Goal: Task Accomplishment & Management: Manage account settings

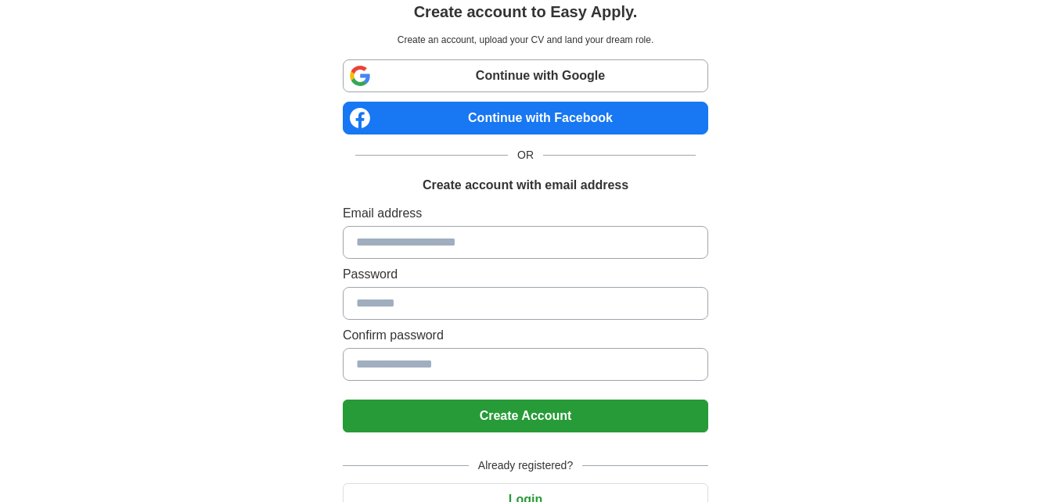
scroll to position [126, 0]
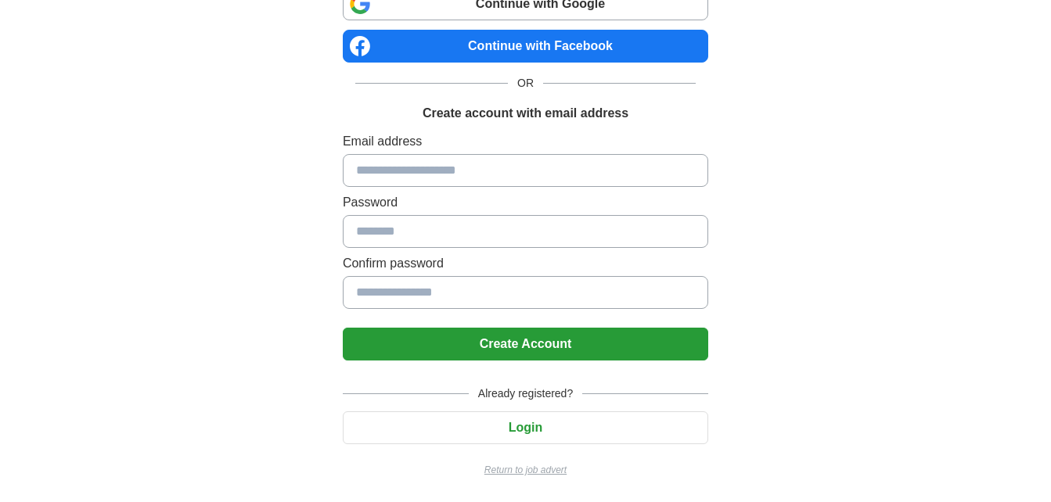
click at [433, 429] on button "Login" at bounding box center [525, 428] width 365 height 33
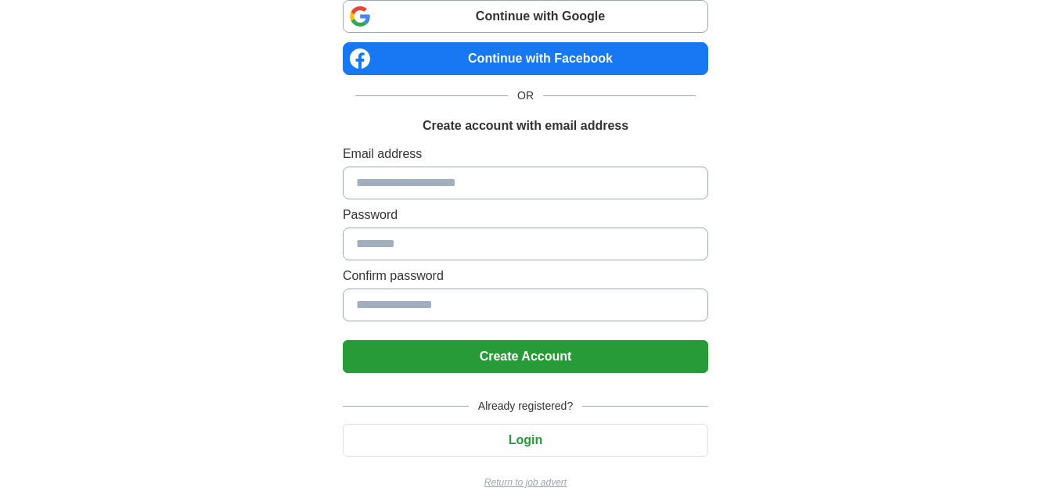
scroll to position [126, 0]
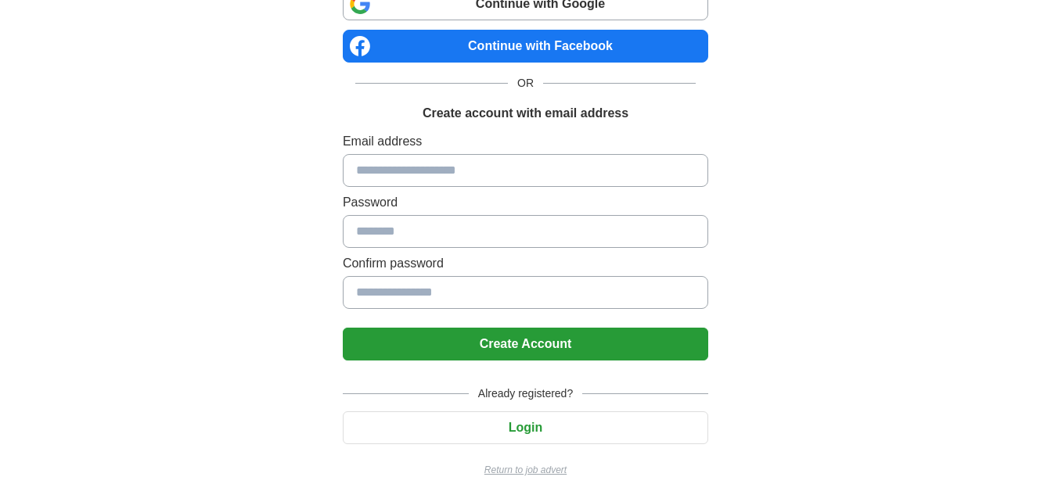
click at [491, 421] on button "Login" at bounding box center [525, 428] width 365 height 33
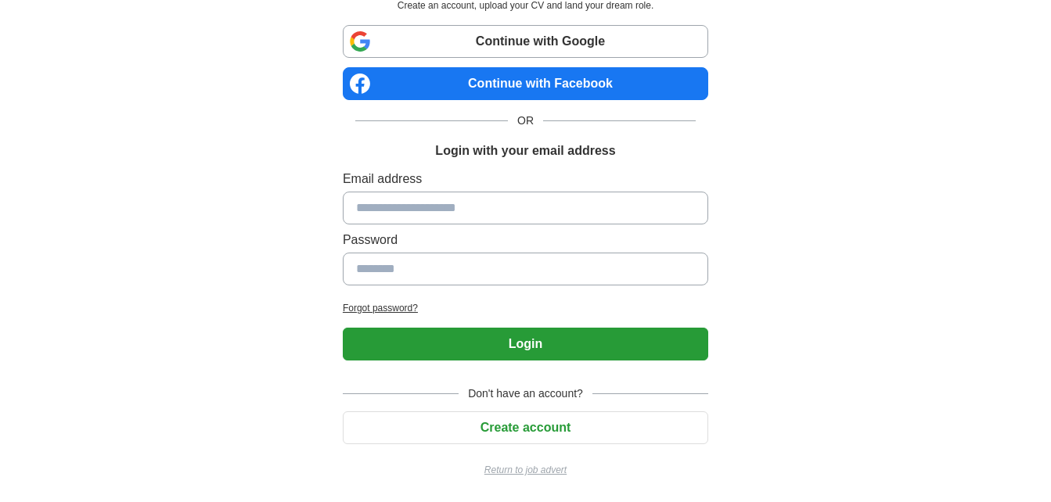
click at [491, 421] on button "Create account" at bounding box center [525, 428] width 365 height 33
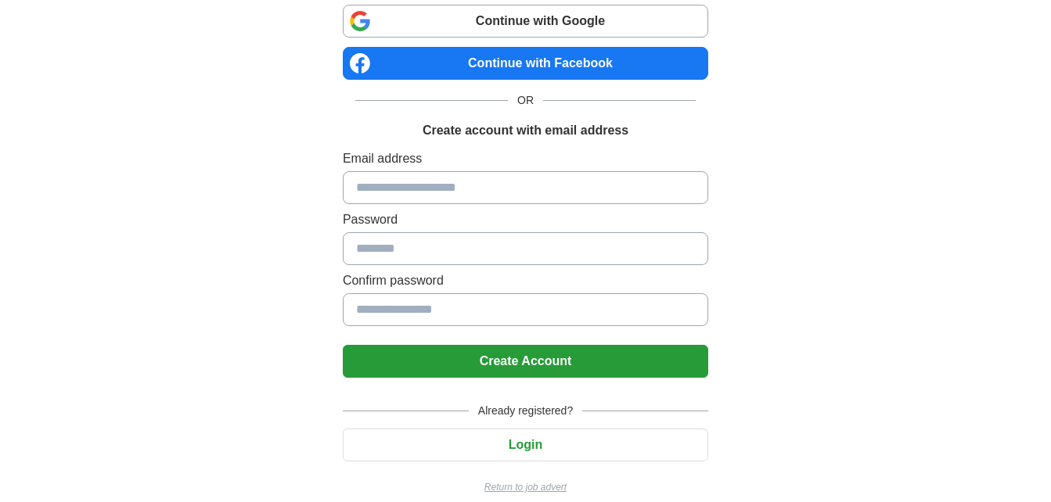
scroll to position [126, 0]
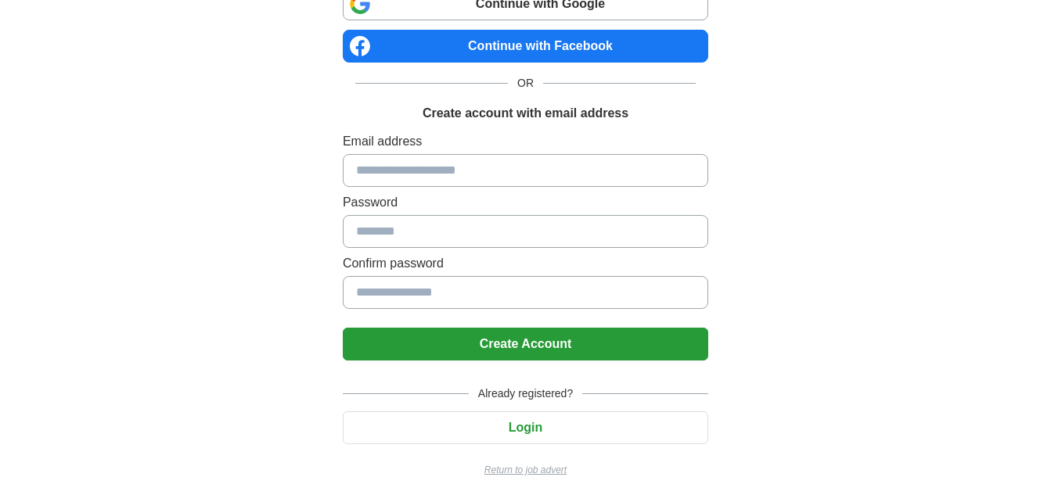
click at [530, 423] on button "Login" at bounding box center [525, 428] width 365 height 33
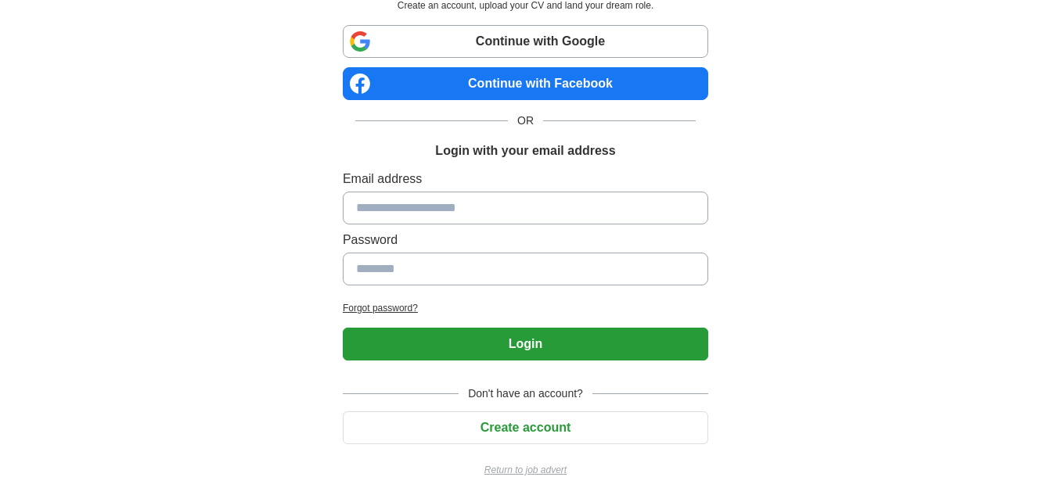
scroll to position [88, 0]
click at [530, 423] on button "Create account" at bounding box center [525, 428] width 365 height 33
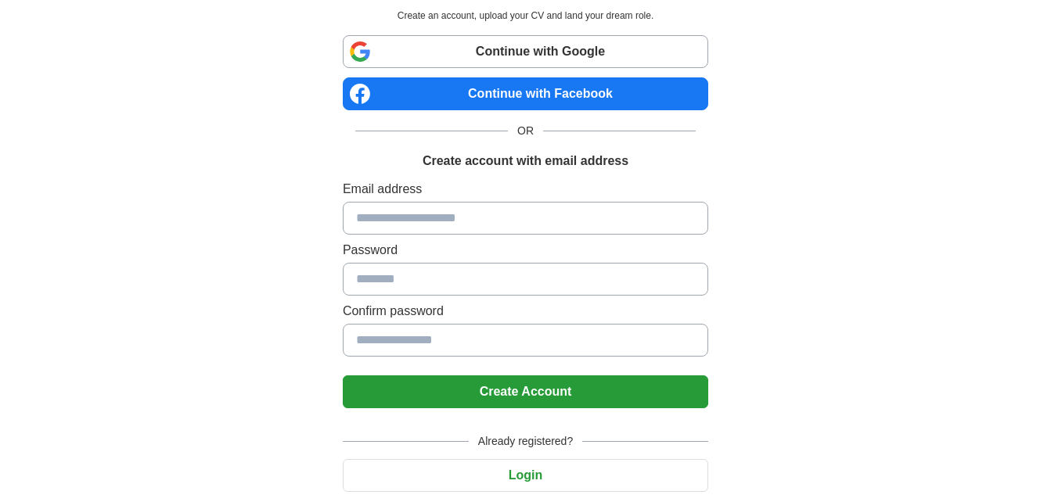
scroll to position [126, 0]
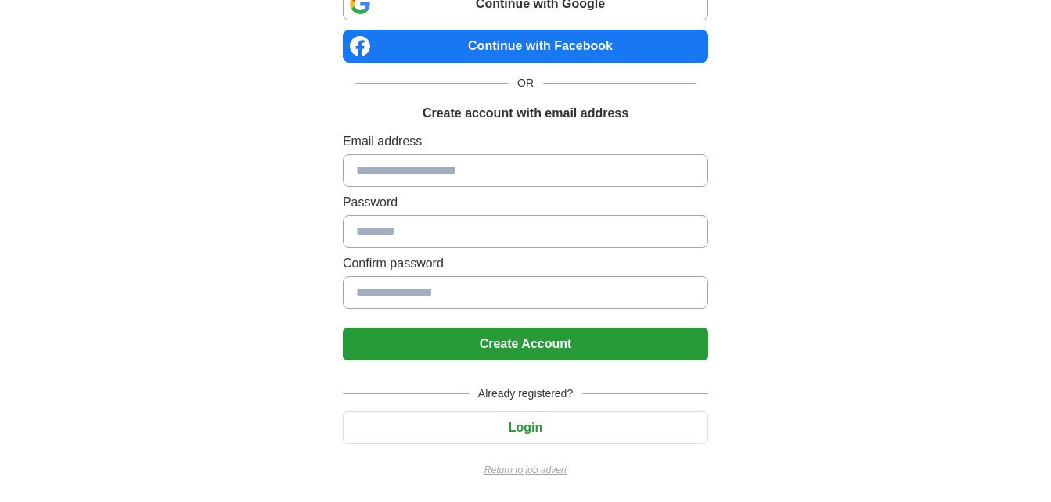
click at [545, 420] on button "Login" at bounding box center [525, 428] width 365 height 33
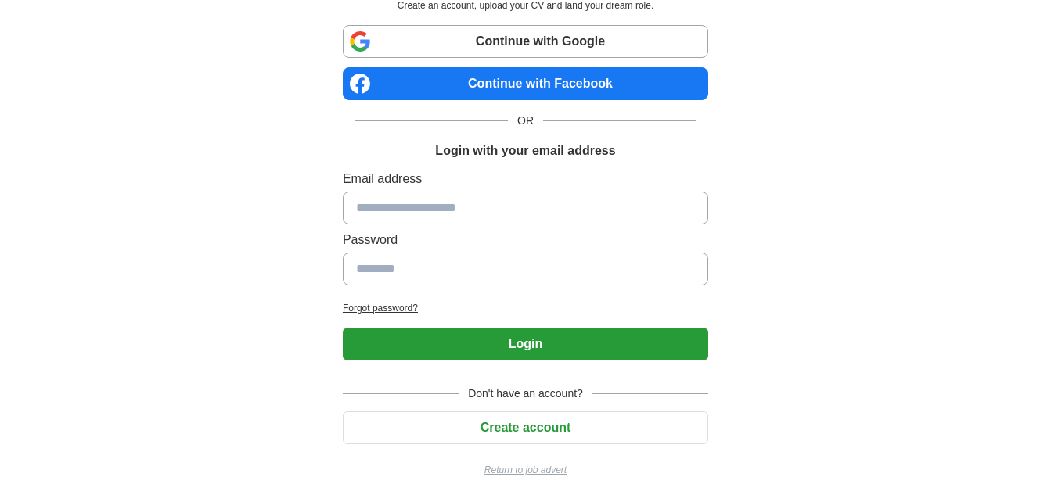
scroll to position [88, 0]
click at [535, 336] on button "Login" at bounding box center [525, 344] width 365 height 33
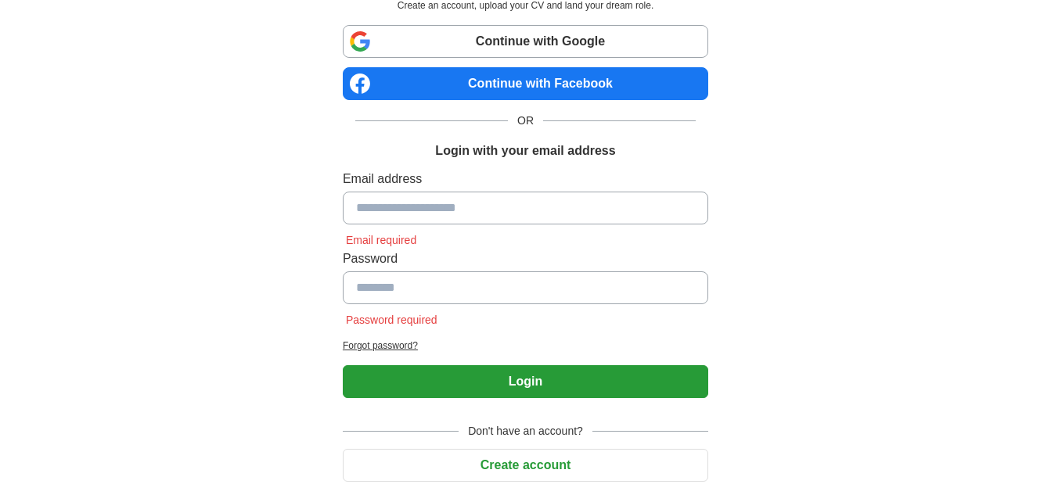
click at [396, 212] on input at bounding box center [525, 208] width 365 height 33
type input "**********"
click at [389, 291] on input at bounding box center [525, 287] width 365 height 33
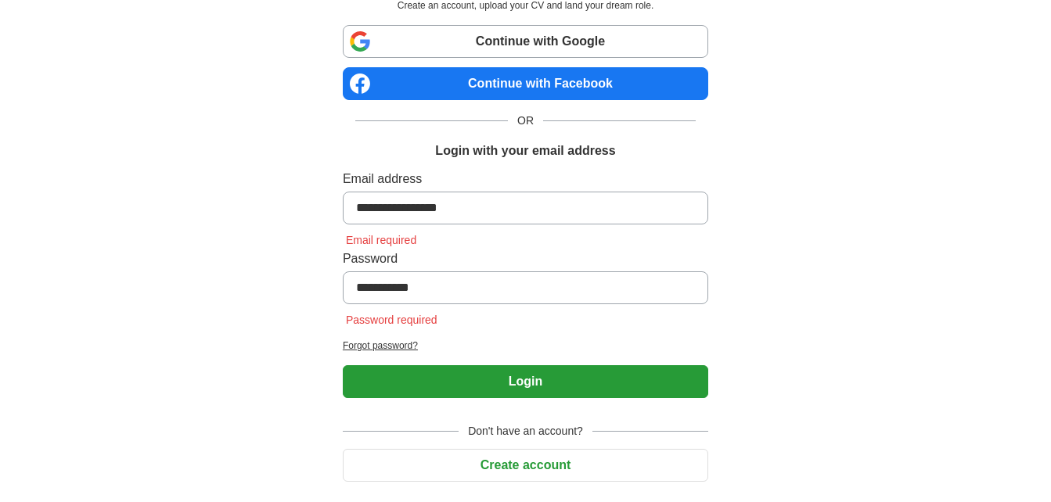
type input "**********"
click at [552, 374] on button "Login" at bounding box center [525, 381] width 365 height 33
